Goal: Task Accomplishment & Management: Complete application form

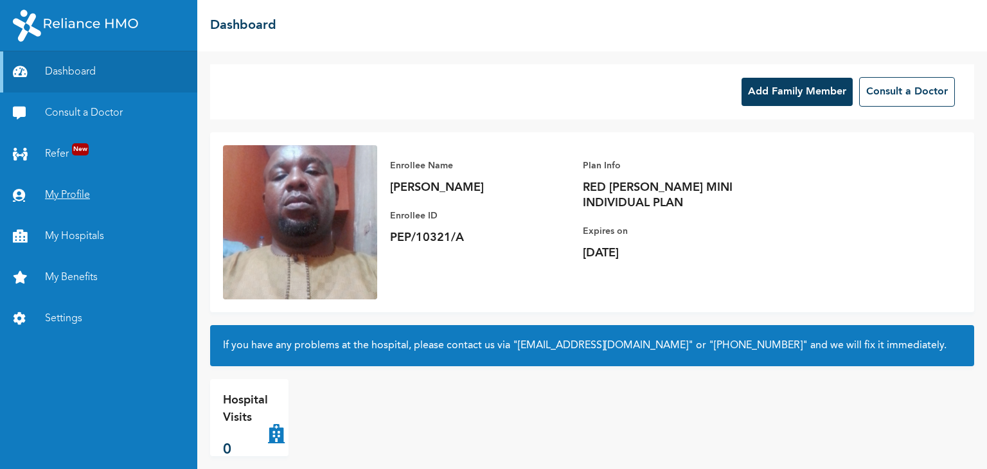
click at [82, 193] on link "My Profile" at bounding box center [98, 195] width 197 height 41
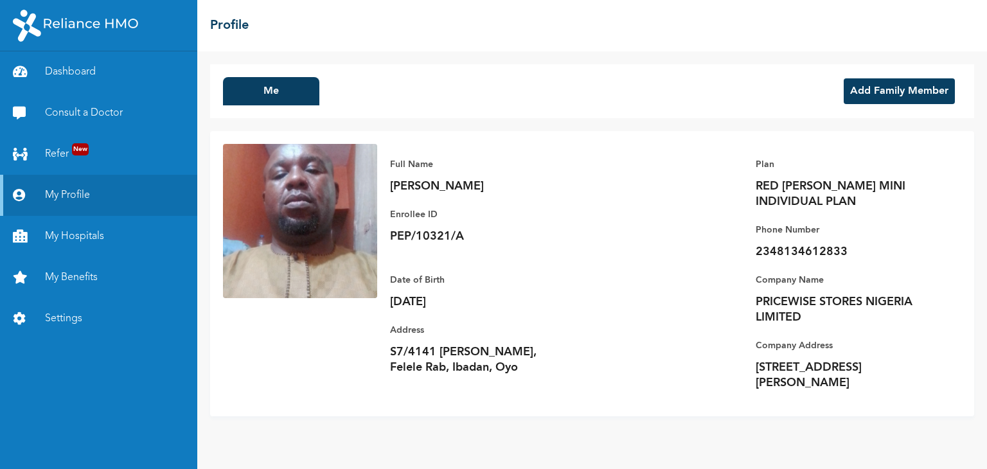
click at [874, 87] on button "Add Family Member" at bounding box center [898, 91] width 111 height 26
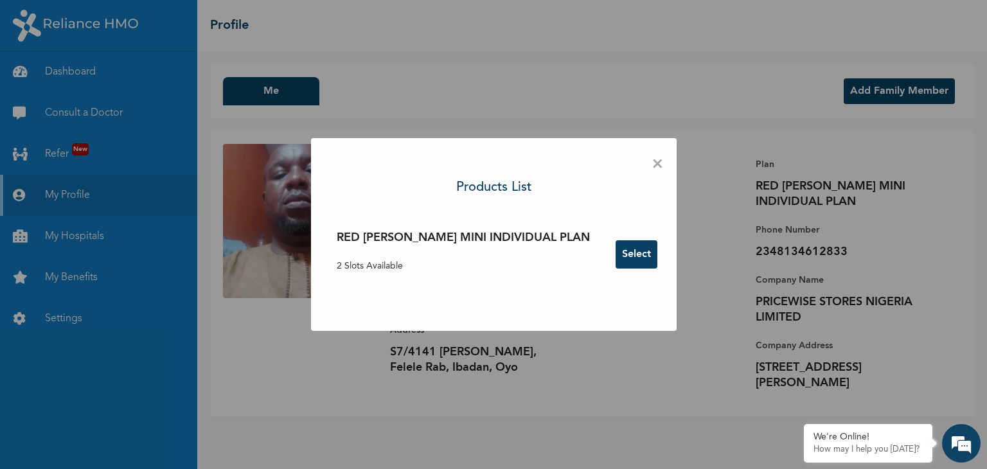
click at [615, 254] on button "Select" at bounding box center [636, 254] width 42 height 28
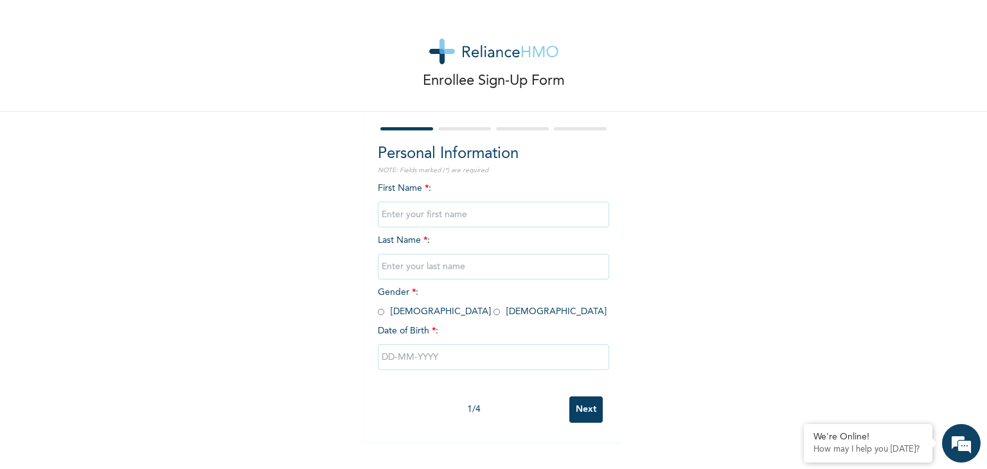
click at [430, 218] on input "text" at bounding box center [493, 215] width 231 height 26
type input "DIVINE"
click at [416, 270] on input "text" at bounding box center [493, 267] width 231 height 26
type input "Omoruyi"
click at [378, 314] on input "radio" at bounding box center [381, 312] width 6 height 12
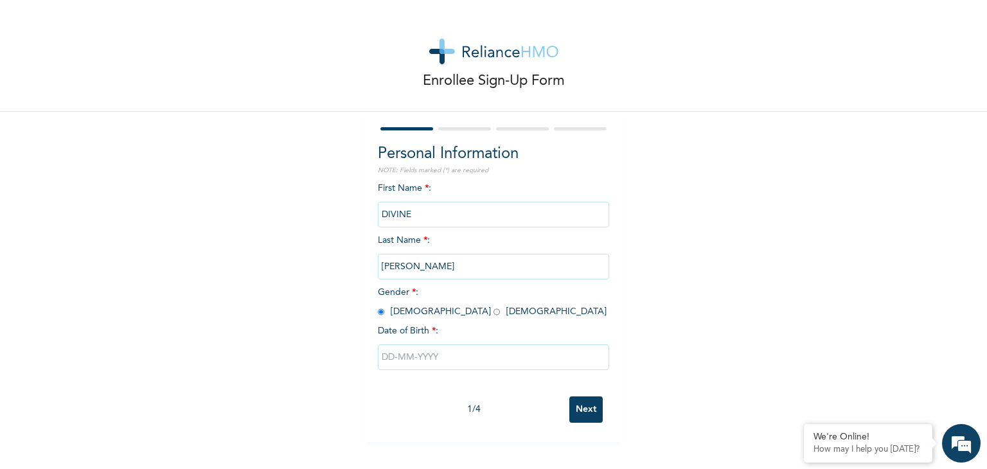
radio input "true"
click at [388, 357] on input "text" at bounding box center [493, 357] width 231 height 26
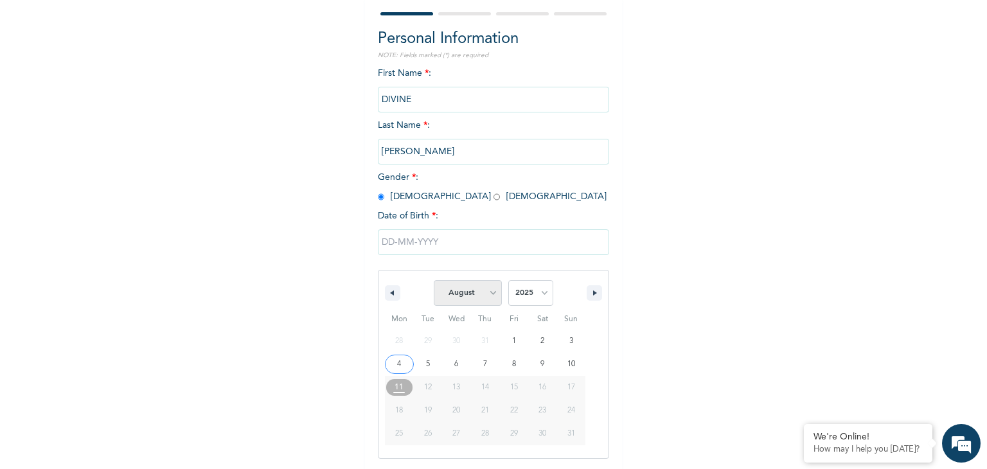
click at [488, 294] on select "January February March April May June July August September October November De…" at bounding box center [468, 293] width 68 height 26
click at [434, 280] on select "January February March April May June July August September October November De…" at bounding box center [468, 293] width 68 height 26
click at [538, 292] on select "2025 2024 2023 2022 2021 2020 2019 2018 2017 2016 2015 2014 2013 2012 2011 2010…" at bounding box center [530, 293] width 45 height 26
click at [387, 294] on icon "button" at bounding box center [390, 292] width 6 height 5
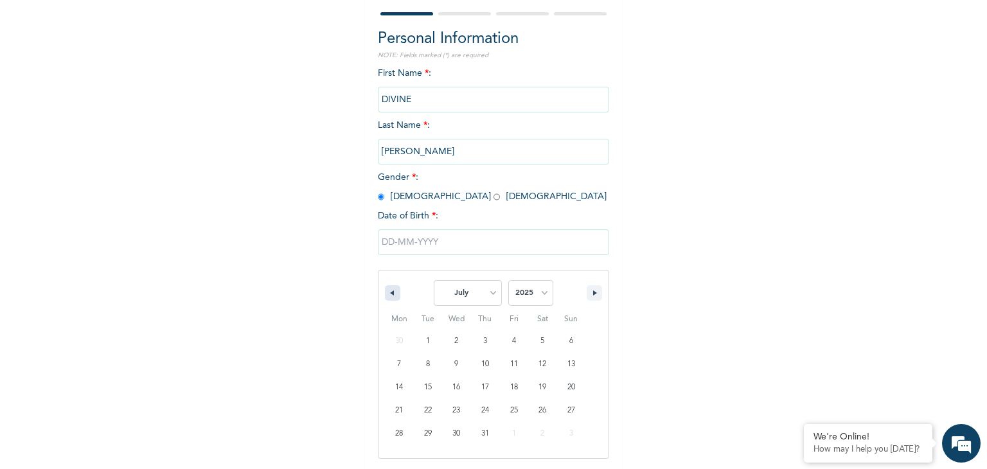
click at [387, 294] on icon "button" at bounding box center [390, 292] width 6 height 5
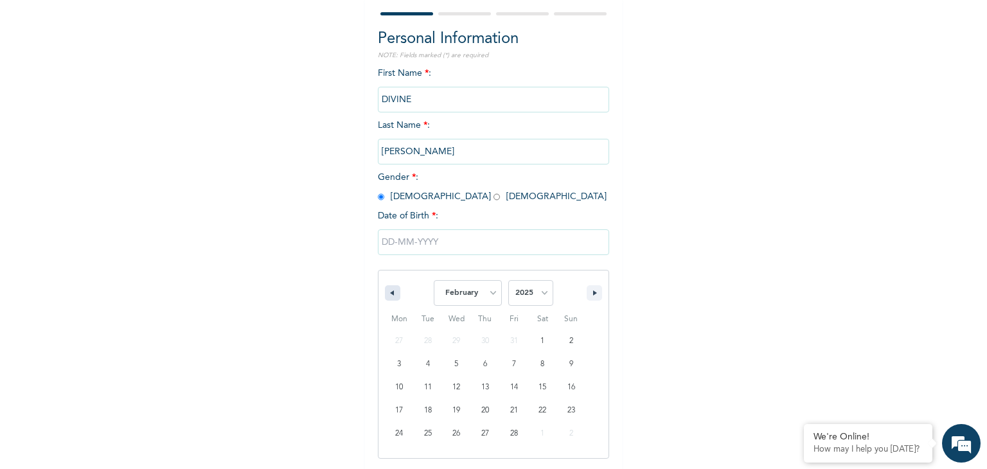
click at [387, 294] on icon "button" at bounding box center [390, 292] width 6 height 5
select select "11"
select select "2024"
click at [387, 294] on icon "button" at bounding box center [390, 292] width 6 height 5
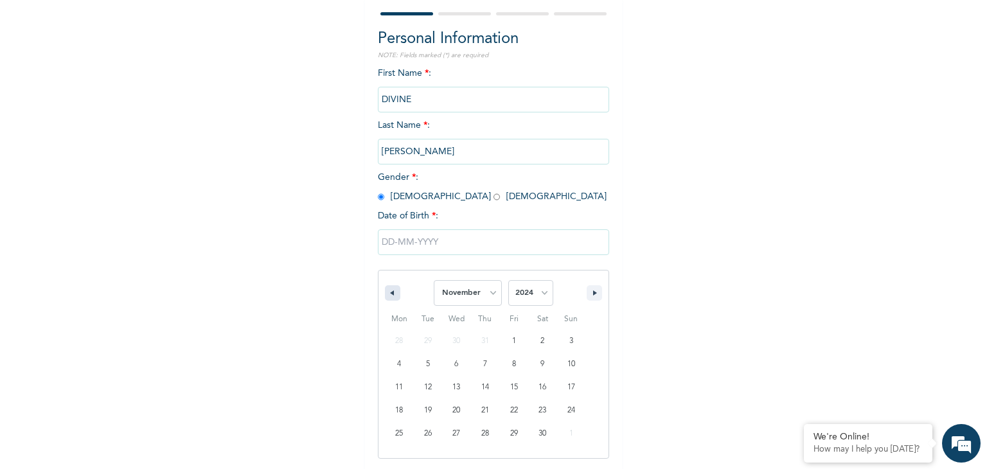
click at [387, 294] on icon "button" at bounding box center [390, 292] width 6 height 5
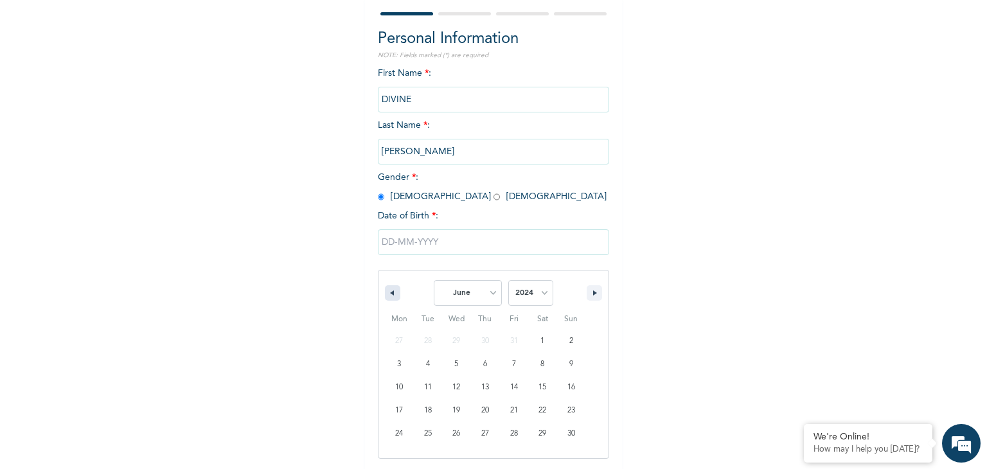
click at [387, 294] on icon "button" at bounding box center [390, 292] width 6 height 5
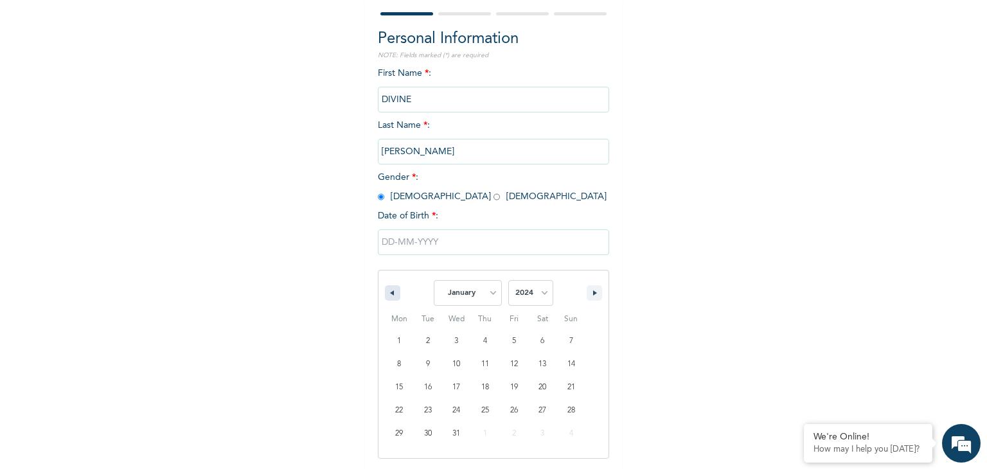
click at [387, 294] on icon "button" at bounding box center [390, 292] width 6 height 5
select select "11"
select select "2023"
click at [387, 294] on icon "button" at bounding box center [390, 292] width 6 height 5
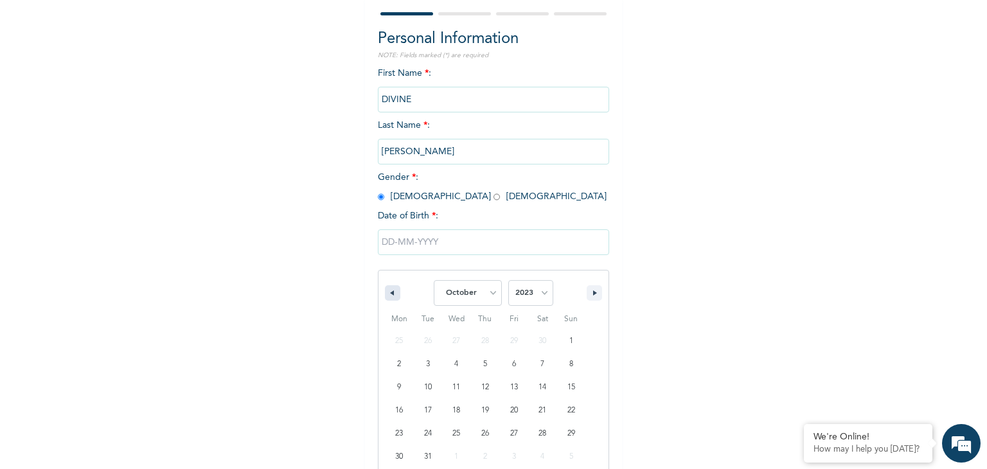
click at [387, 294] on icon "button" at bounding box center [390, 292] width 6 height 5
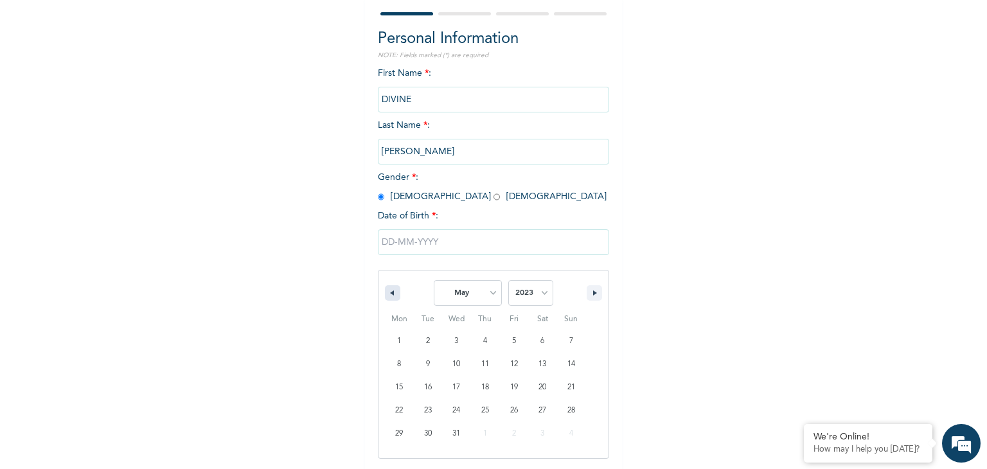
click at [387, 294] on icon "button" at bounding box center [390, 292] width 6 height 5
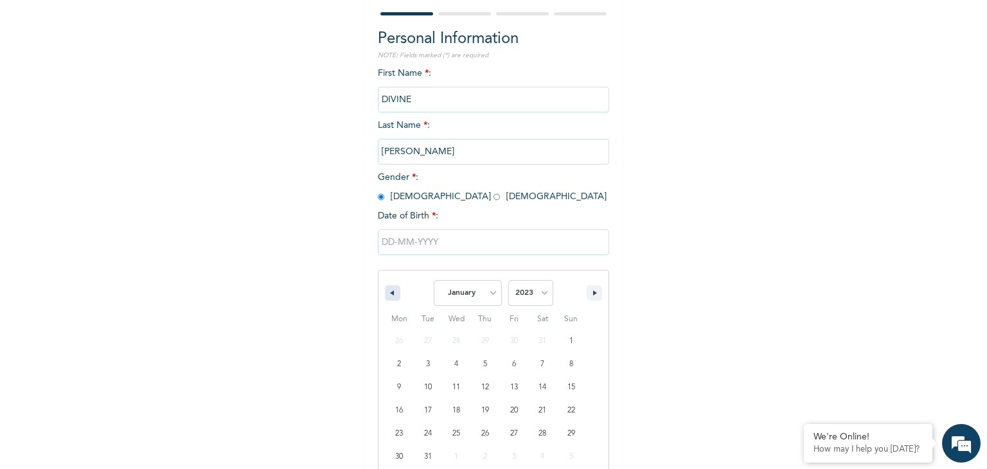
select select "11"
select select "2022"
click at [387, 294] on icon "button" at bounding box center [390, 292] width 6 height 5
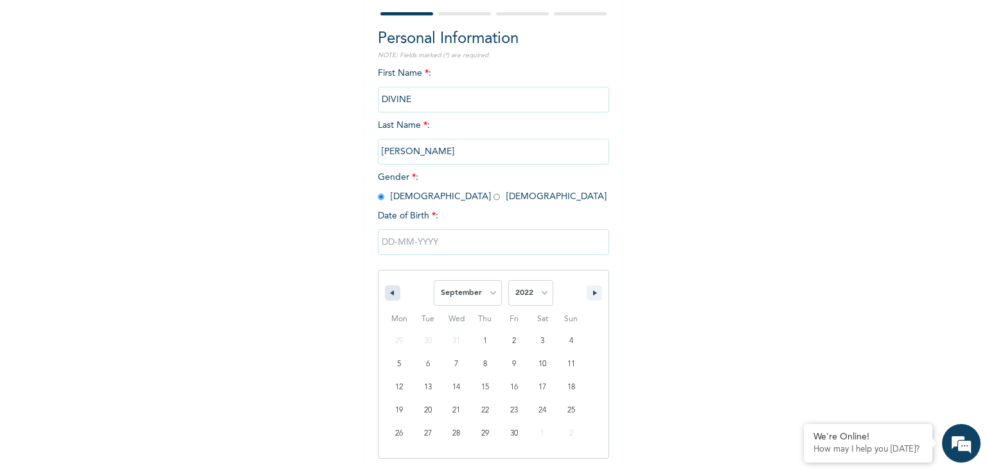
click at [387, 294] on icon "button" at bounding box center [390, 292] width 6 height 5
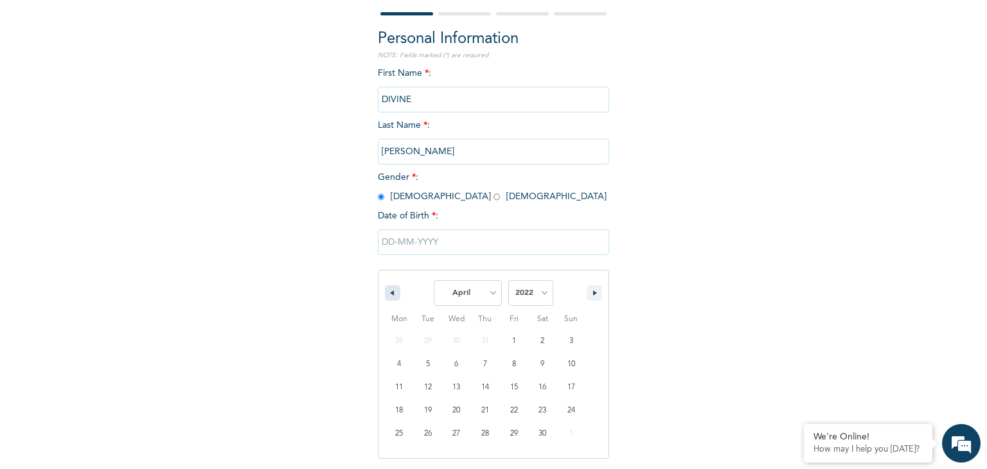
click at [387, 294] on icon "button" at bounding box center [390, 292] width 6 height 5
select select "11"
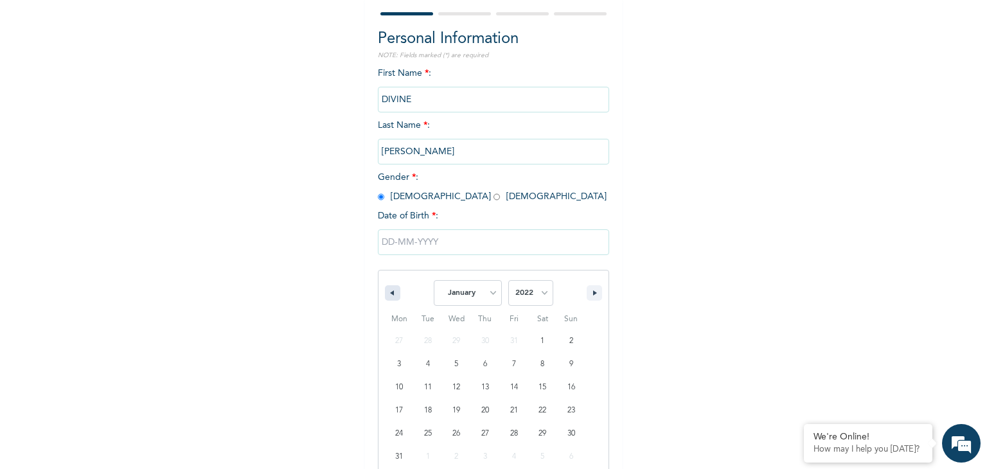
select select "2021"
click at [387, 294] on icon "button" at bounding box center [390, 292] width 6 height 5
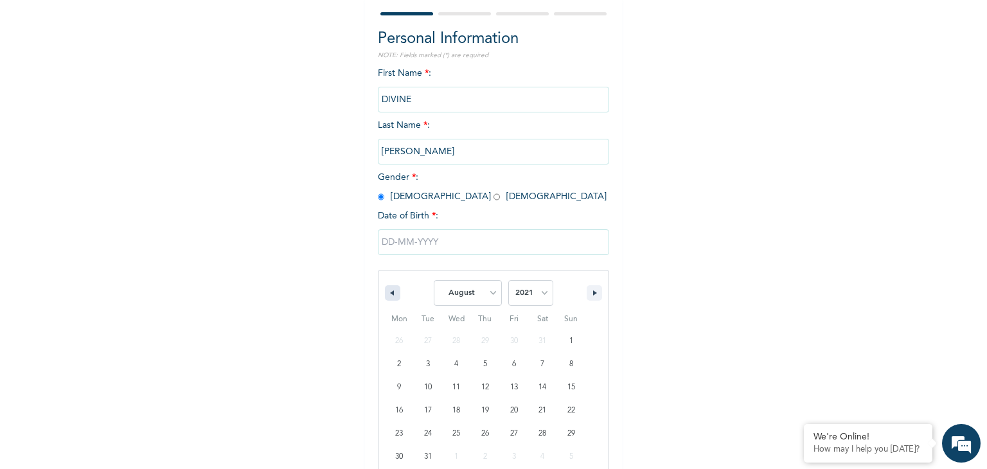
click at [387, 294] on icon "button" at bounding box center [390, 292] width 6 height 5
click at [594, 293] on icon "button" at bounding box center [596, 292] width 6 height 5
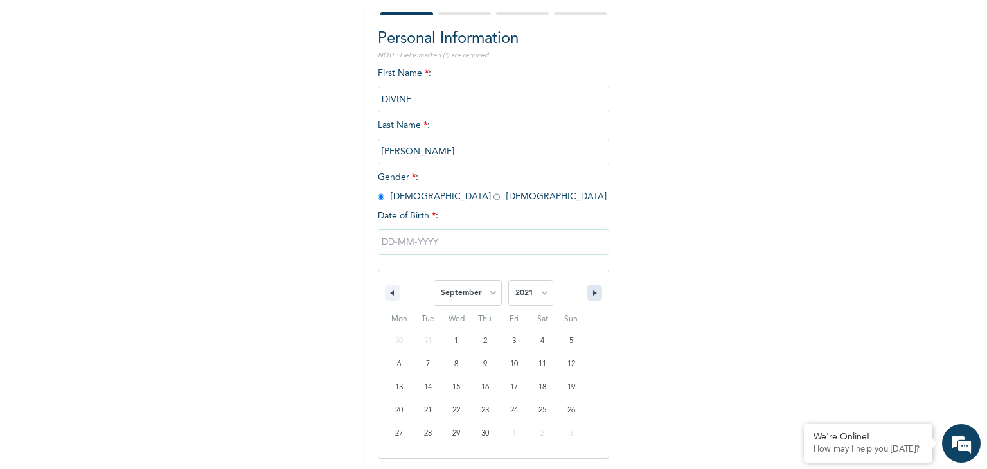
click at [594, 293] on icon "button" at bounding box center [596, 292] width 6 height 5
select select "9"
type input "10/08/2021"
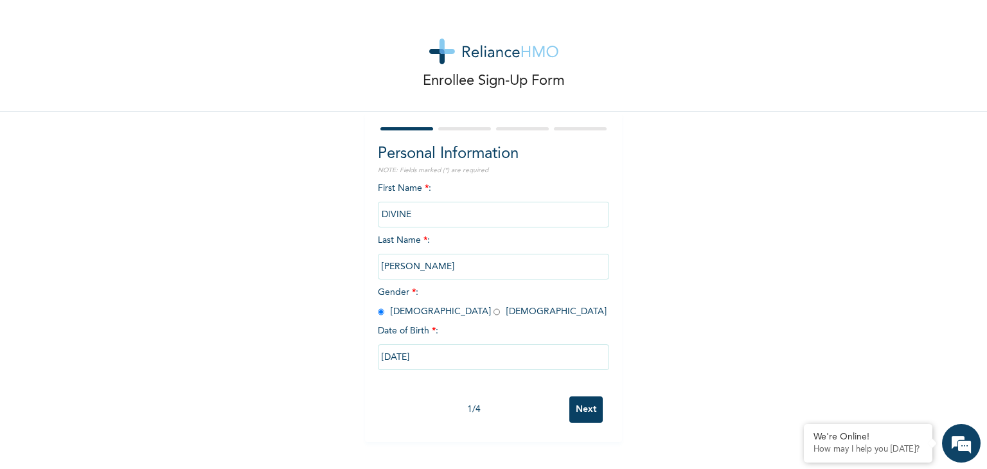
scroll to position [0, 0]
click at [585, 413] on input "Next" at bounding box center [585, 409] width 33 height 26
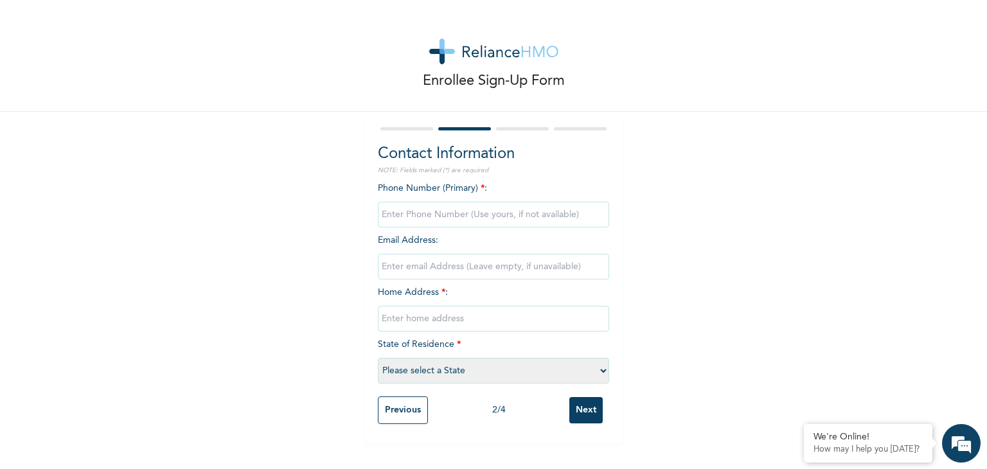
click at [470, 215] on input "phone" at bounding box center [493, 215] width 231 height 26
type input "08134612833"
click at [461, 310] on input "text" at bounding box center [493, 319] width 231 height 26
type input "5 & 6 Adepegba street, Afani, Ibadan"
click at [595, 370] on select "Please select a State Abia Abuja (FCT) Adamawa Akwa Ibom Anambra Bauchi Bayelsa…" at bounding box center [493, 371] width 231 height 26
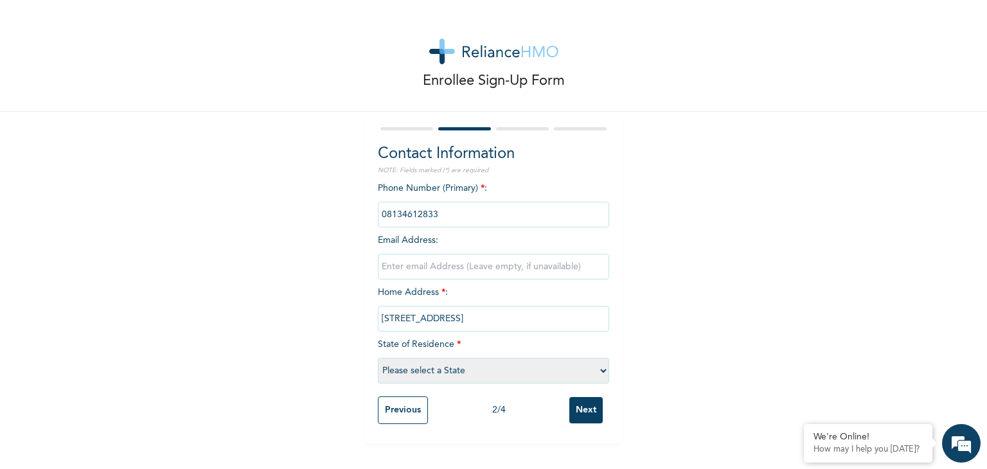
select select "31"
click at [378, 358] on select "Please select a State Abia Abuja (FCT) Adamawa Akwa Ibom Anambra Bauchi Bayelsa…" at bounding box center [493, 371] width 231 height 26
click at [578, 413] on input "Next" at bounding box center [585, 410] width 33 height 26
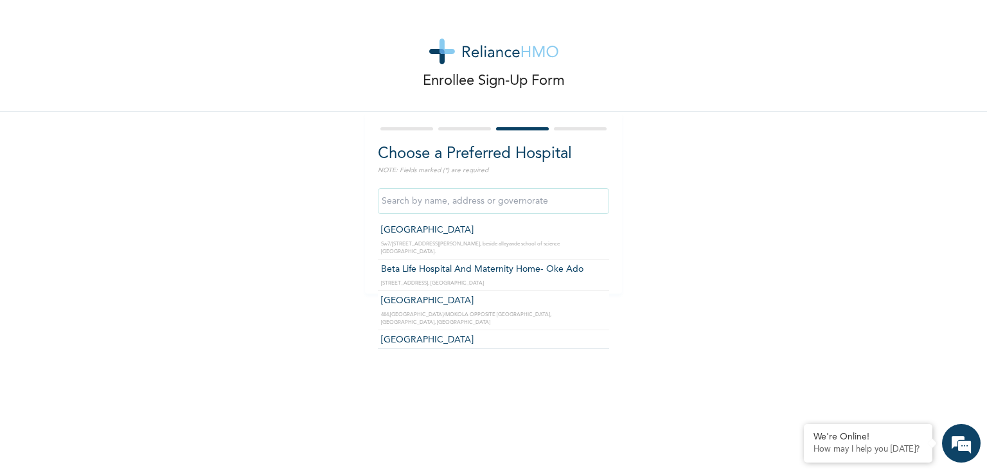
click at [490, 201] on input "text" at bounding box center [493, 201] width 231 height 26
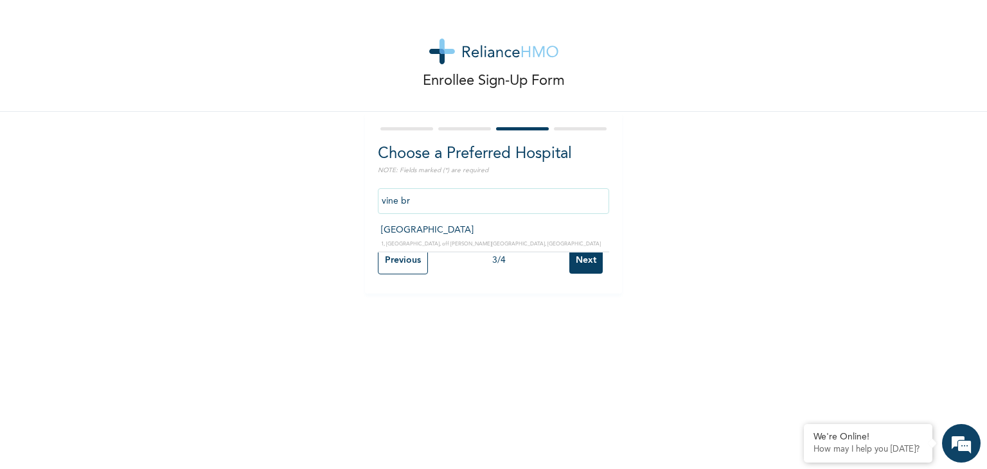
type input "Vine Branch Medical Centre"
click at [581, 263] on input "Next" at bounding box center [585, 260] width 33 height 26
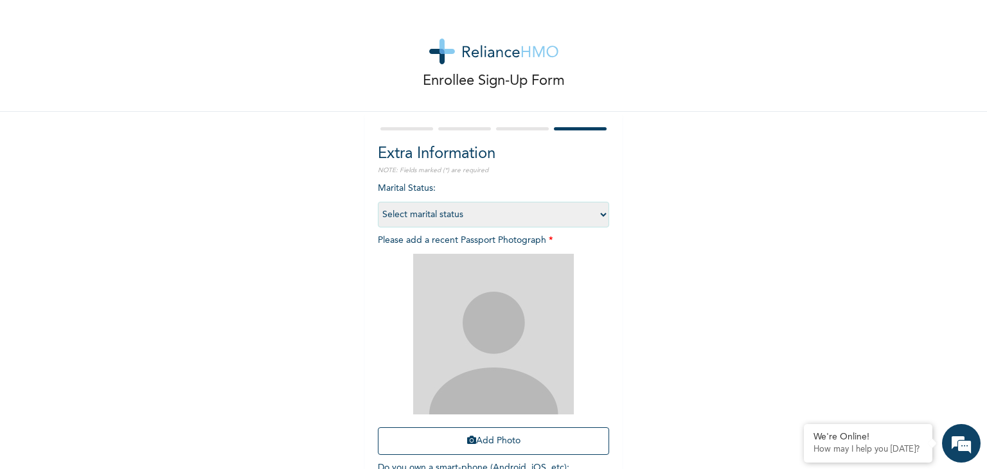
click at [596, 213] on select "Select marital status Single Married Divorced Widow/Widower" at bounding box center [493, 215] width 231 height 26
select select "1"
click at [378, 202] on select "Select marital status Single Married Divorced Widow/Widower" at bounding box center [493, 215] width 231 height 26
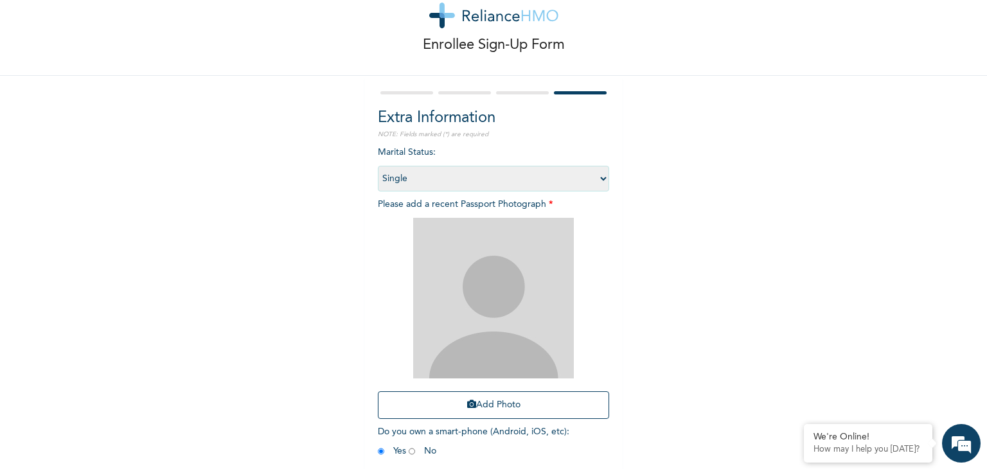
scroll to position [39, 0]
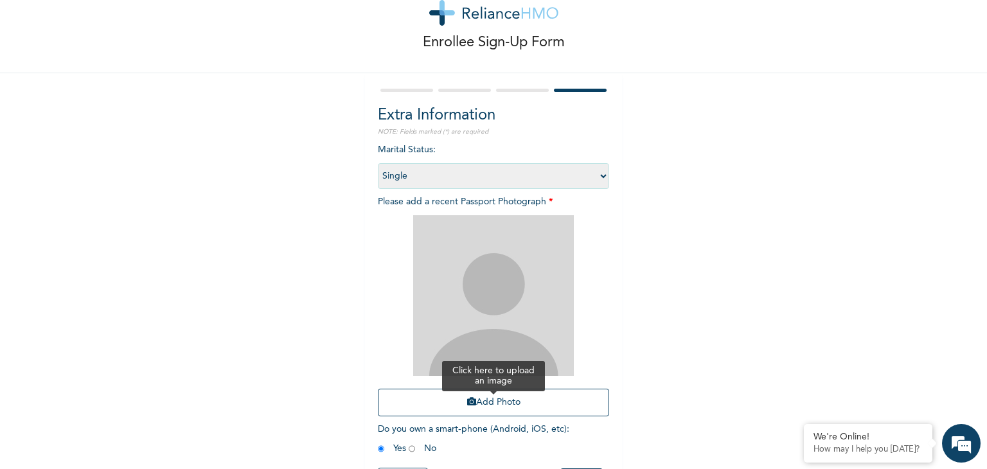
click at [478, 402] on button "Add Photo" at bounding box center [493, 403] width 231 height 28
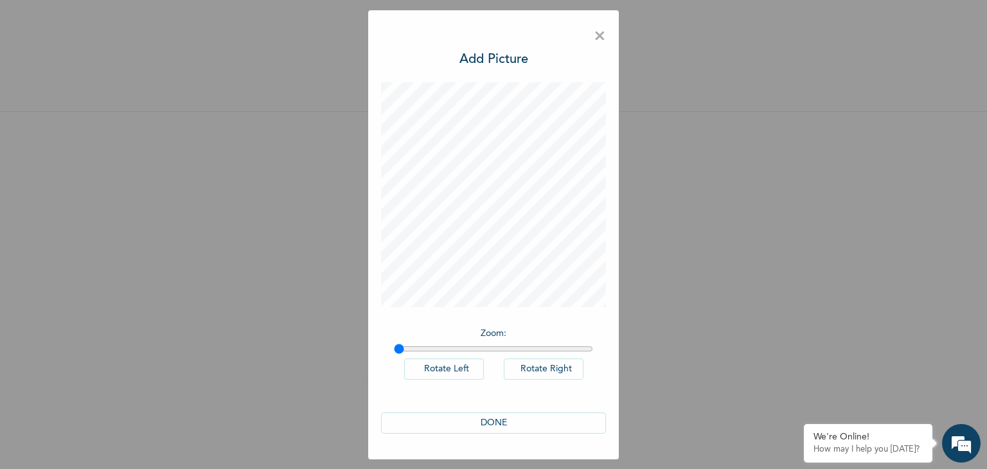
click at [493, 423] on button "DONE" at bounding box center [493, 422] width 225 height 21
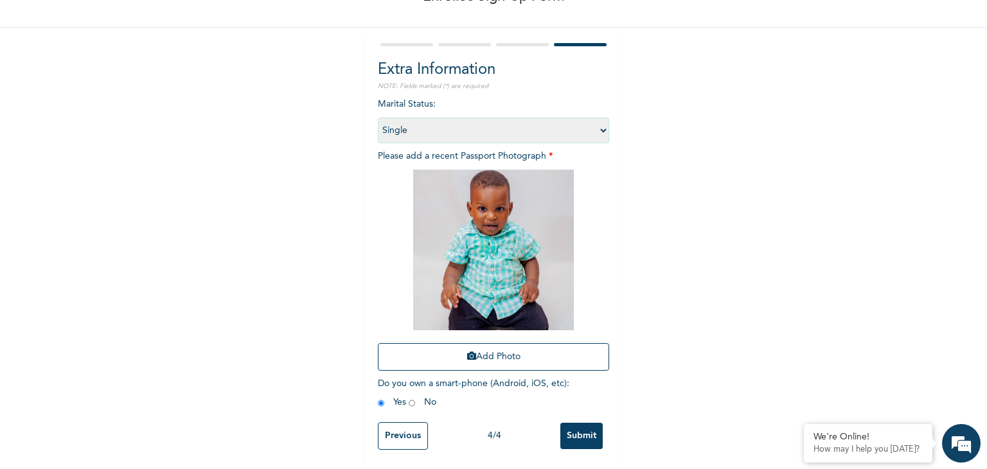
scroll to position [93, 0]
click at [574, 427] on input "Submit" at bounding box center [581, 436] width 42 height 26
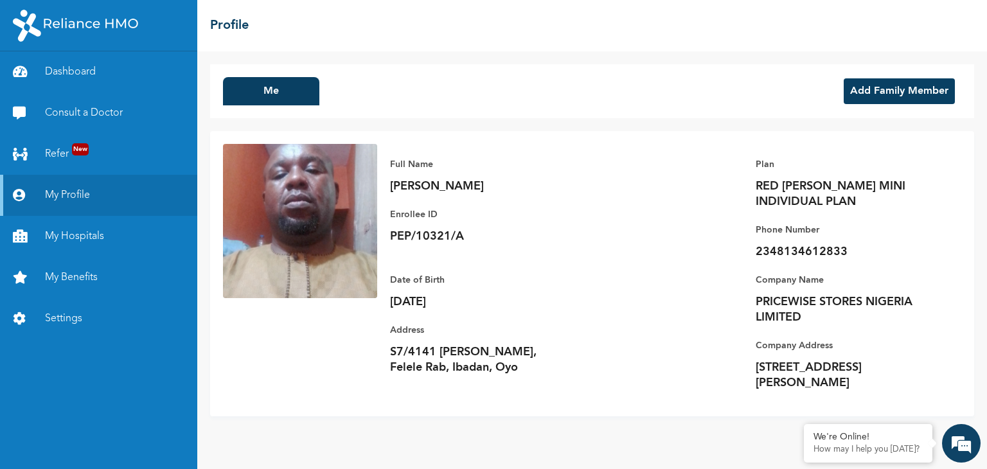
click at [905, 93] on button "Add Family Member" at bounding box center [898, 91] width 111 height 26
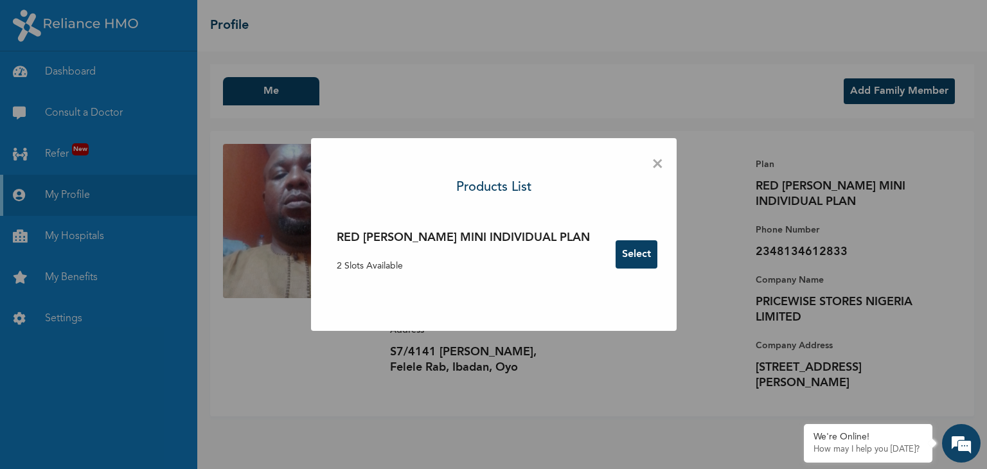
click at [615, 258] on button "Select" at bounding box center [636, 254] width 42 height 28
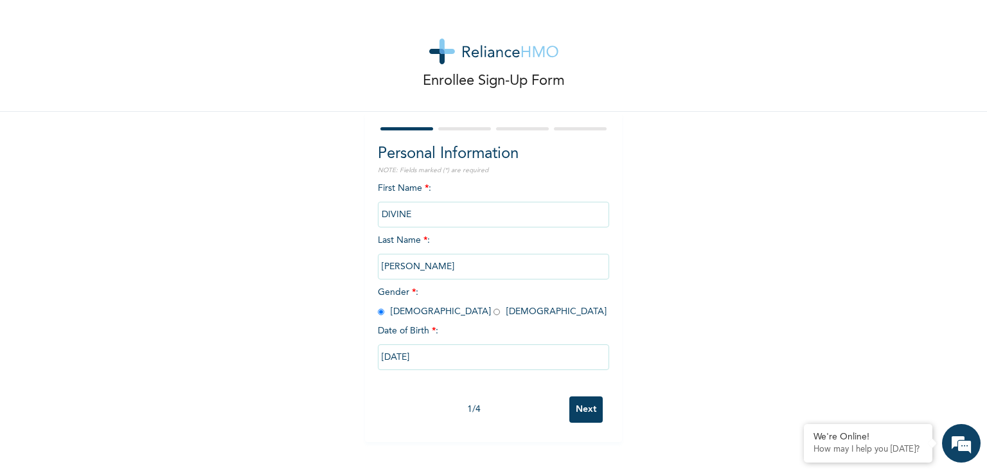
click at [410, 210] on input "DIVINE" at bounding box center [493, 215] width 231 height 26
type input "Divine"
click at [425, 267] on input "Omoruyi" at bounding box center [493, 267] width 231 height 26
click at [581, 412] on input "Next" at bounding box center [585, 409] width 33 height 26
select select "31"
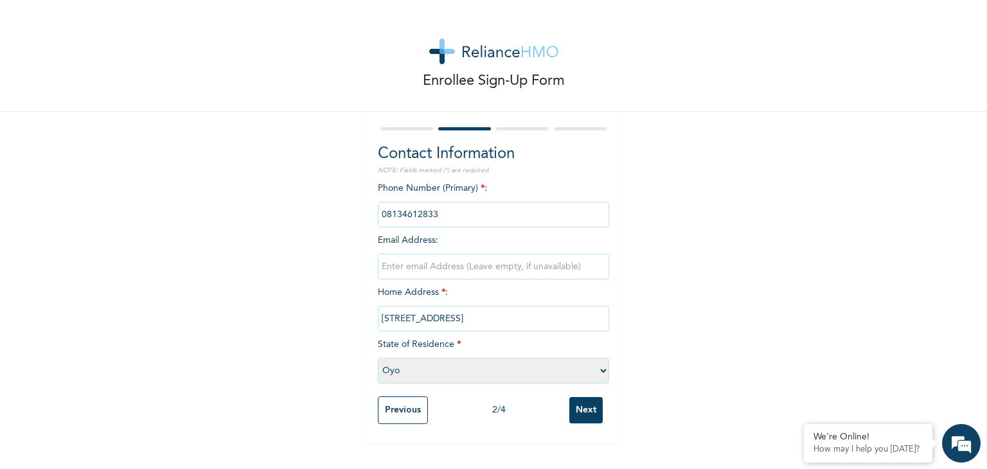
click at [581, 412] on input "Next" at bounding box center [585, 410] width 33 height 26
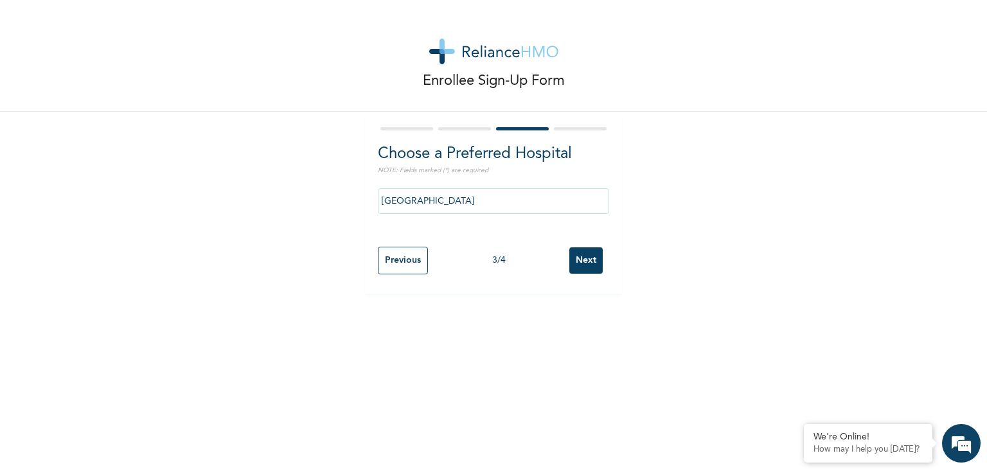
click at [581, 265] on input "Next" at bounding box center [585, 260] width 33 height 26
select select "1"
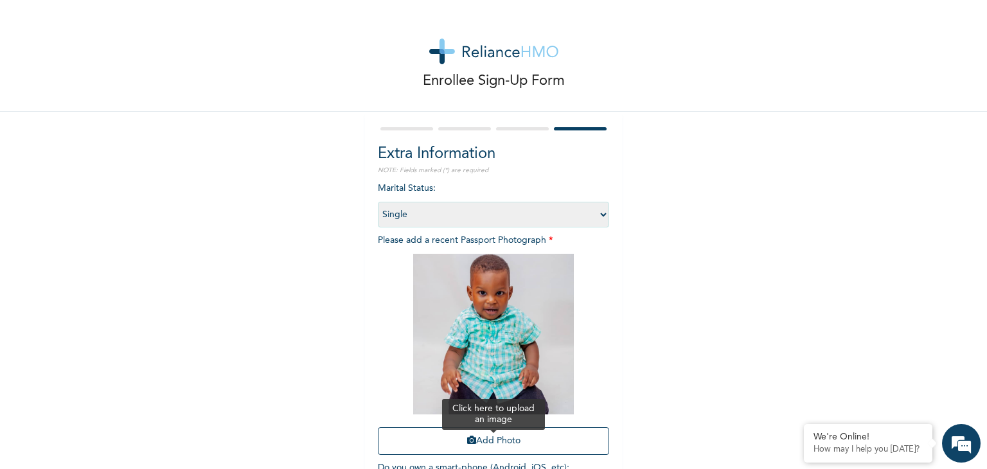
click at [499, 441] on button "Add Photo" at bounding box center [493, 441] width 231 height 28
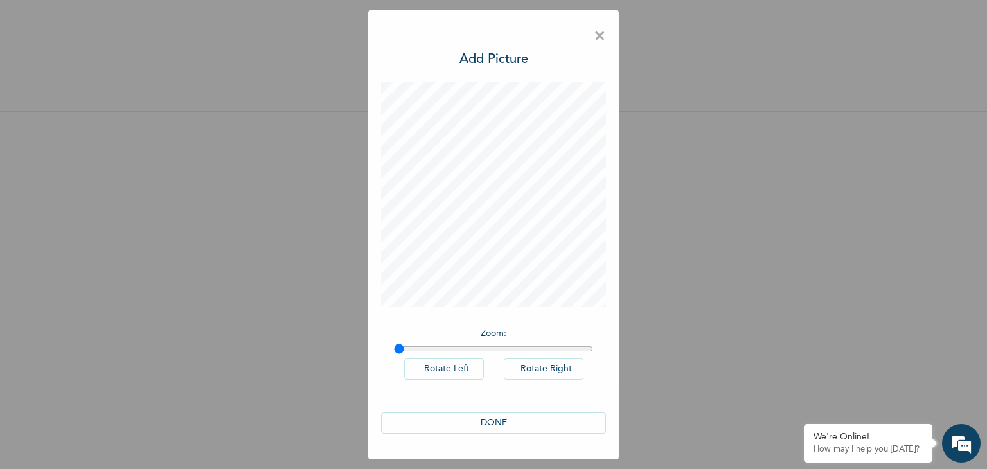
click at [495, 419] on button "DONE" at bounding box center [493, 422] width 225 height 21
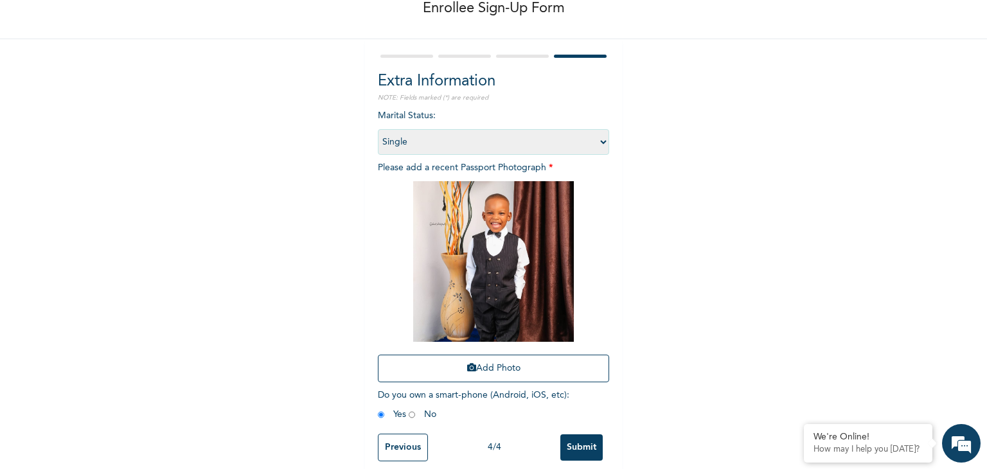
scroll to position [93, 0]
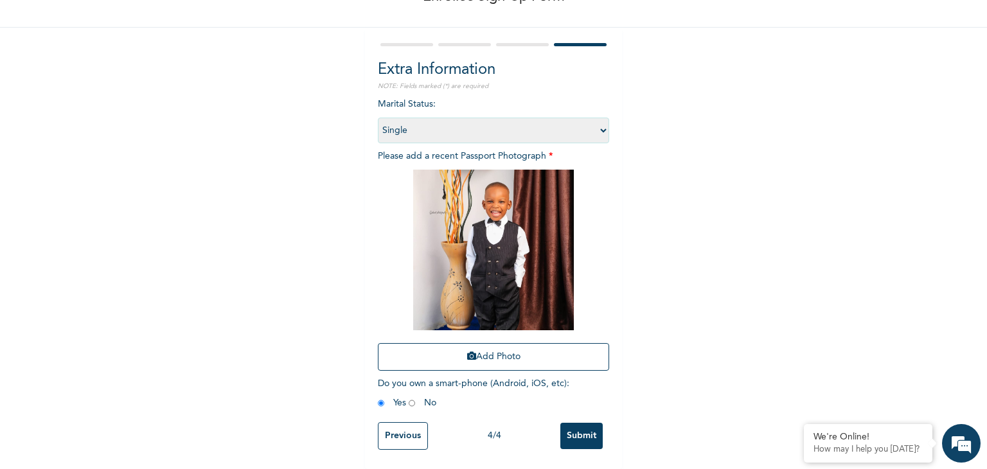
click at [577, 429] on input "Submit" at bounding box center [581, 436] width 42 height 26
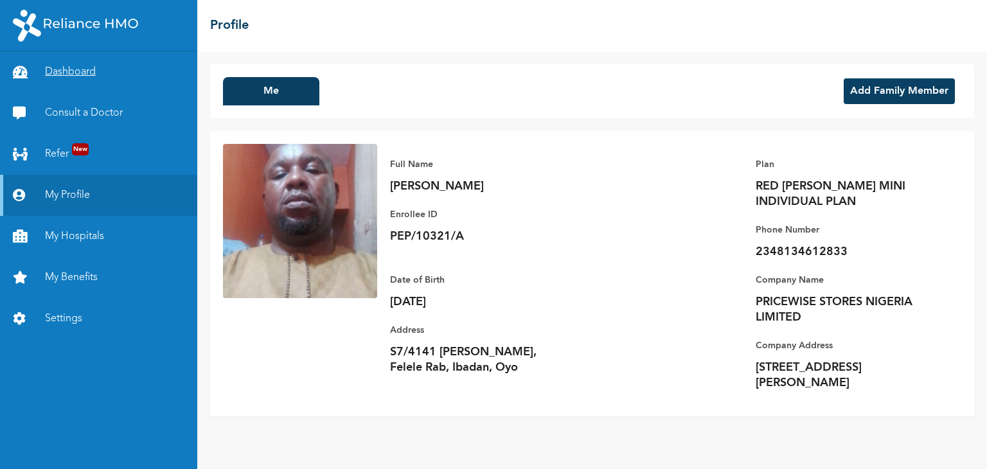
click at [74, 67] on link "Dashboard" at bounding box center [98, 71] width 197 height 41
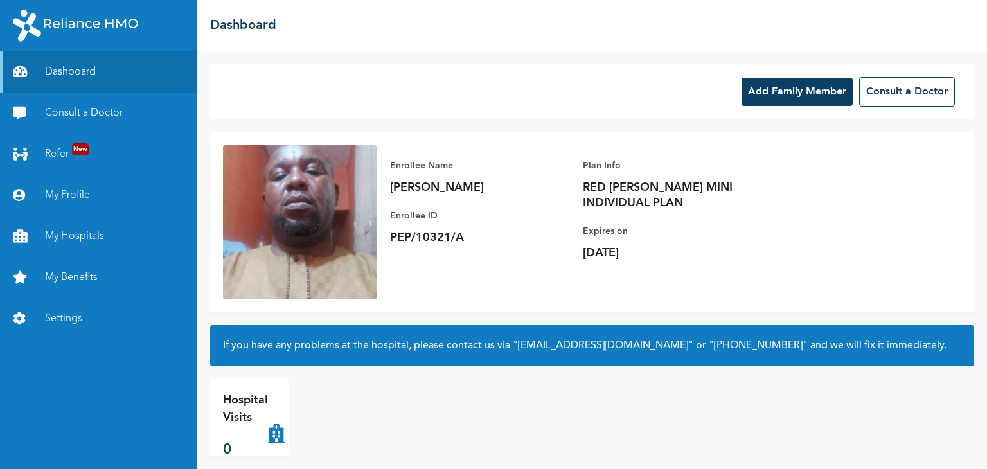
click at [784, 94] on button "Add Family Member" at bounding box center [796, 92] width 111 height 28
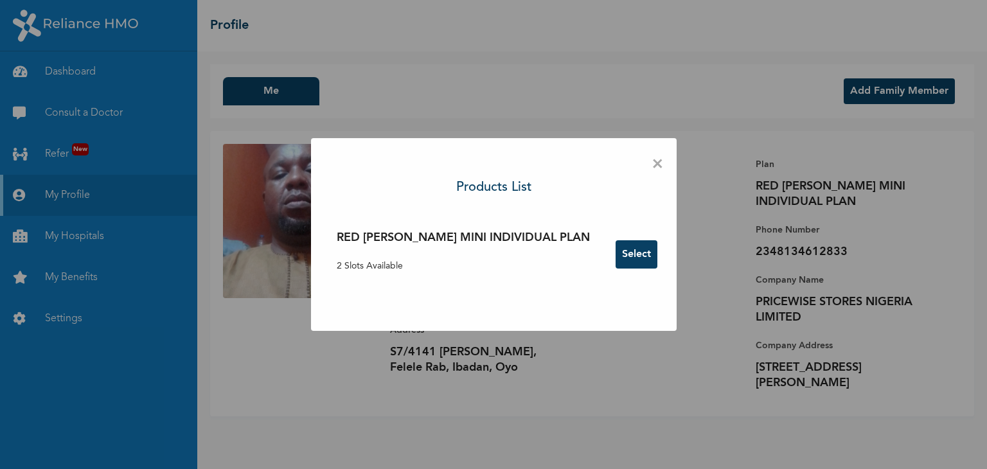
click at [615, 250] on button "Select" at bounding box center [636, 254] width 42 height 28
